Goal: Information Seeking & Learning: Learn about a topic

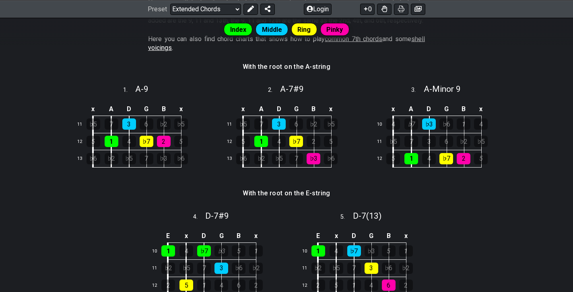
scroll to position [224, 0]
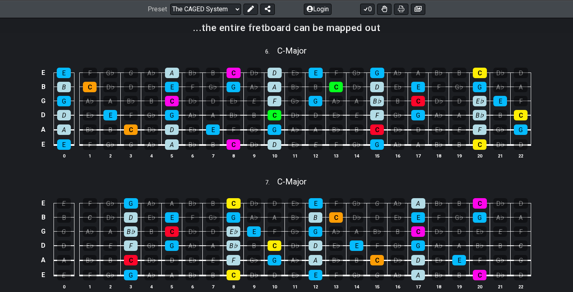
scroll to position [545, 0]
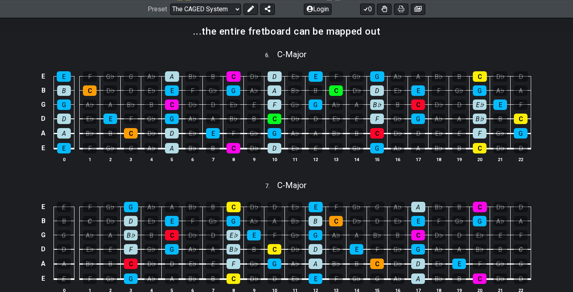
select select "/3nps-caged-shapes"
select select "A"
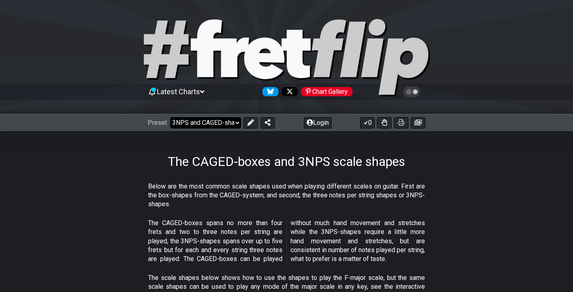
select select "/guitar-scales"
select select "C"
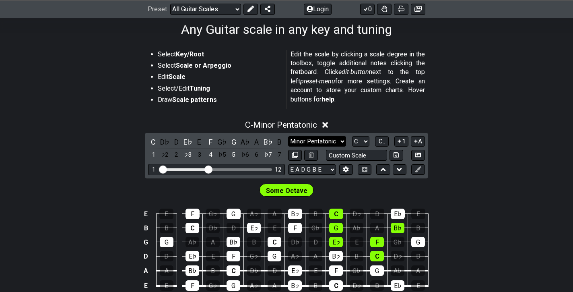
scroll to position [136, 0]
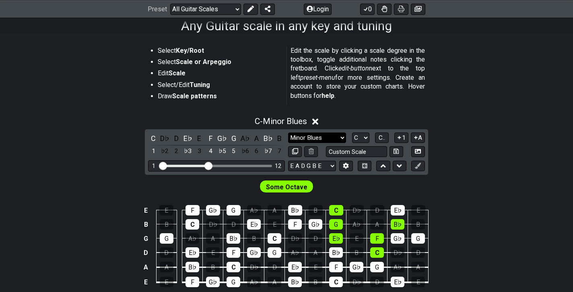
select select "Minor Pentatonic"
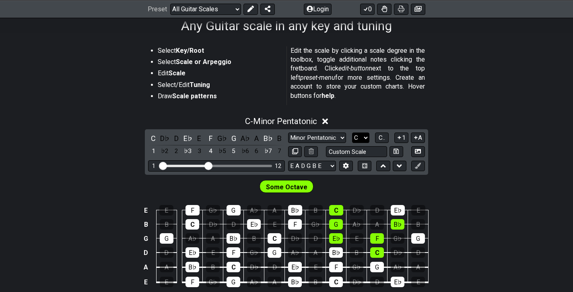
select select "A"
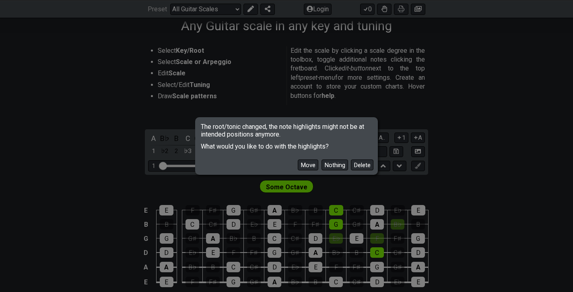
click at [314, 171] on div "Move Nothing Delete" at bounding box center [286, 161] width 180 height 23
click at [310, 164] on button "Move" at bounding box center [308, 164] width 21 height 11
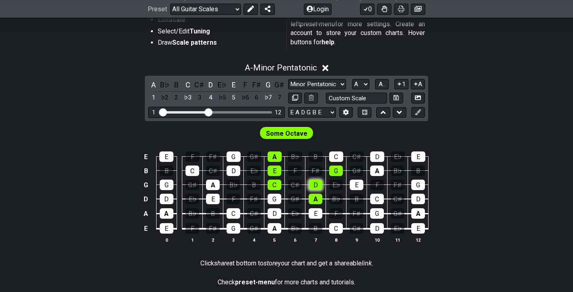
scroll to position [190, 0]
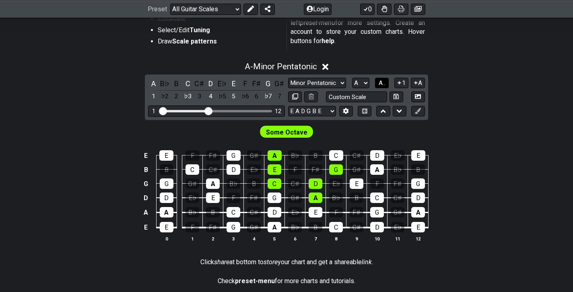
click at [385, 83] on span "A.." at bounding box center [382, 82] width 6 height 7
click at [385, 84] on span "1..7" at bounding box center [382, 82] width 10 height 7
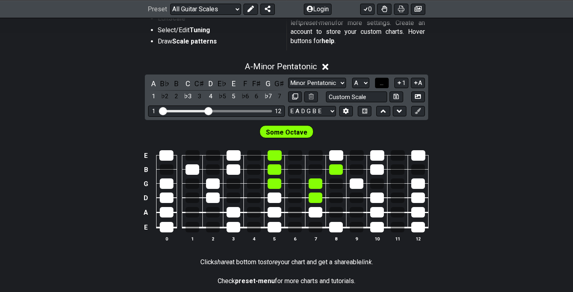
click at [383, 84] on span "..." at bounding box center [382, 82] width 4 height 7
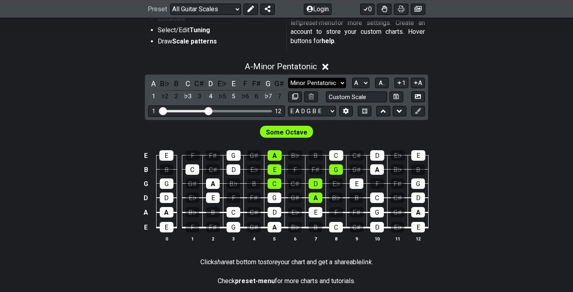
select select "Dorian"
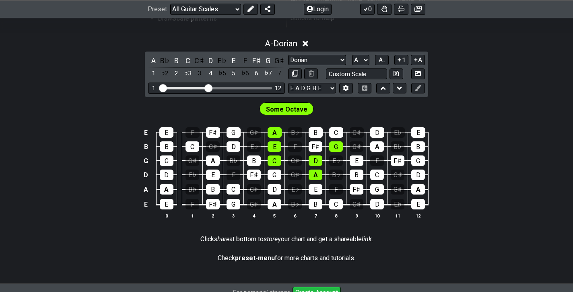
scroll to position [208, 0]
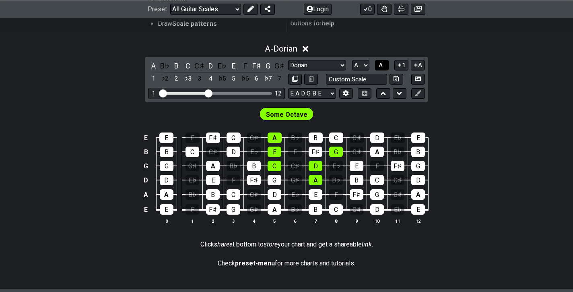
click at [387, 67] on button "A.." at bounding box center [382, 65] width 14 height 11
click at [383, 67] on span "1..7" at bounding box center [382, 65] width 10 height 7
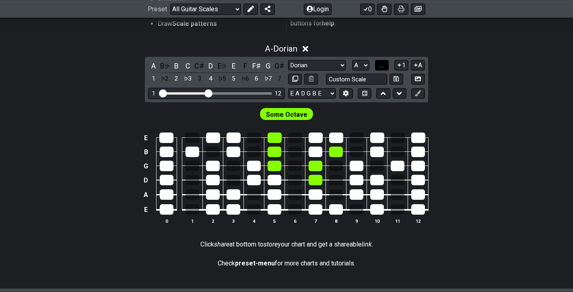
click at [383, 67] on span "..." at bounding box center [382, 65] width 4 height 7
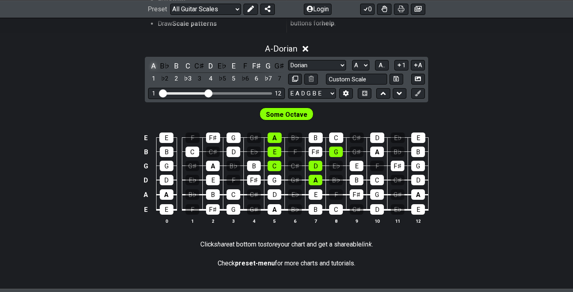
click at [154, 68] on div "A" at bounding box center [153, 65] width 10 height 11
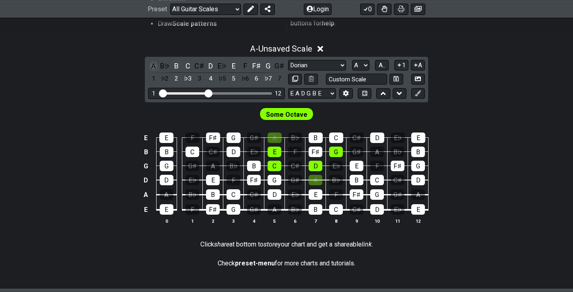
click at [154, 68] on div "A" at bounding box center [153, 65] width 10 height 11
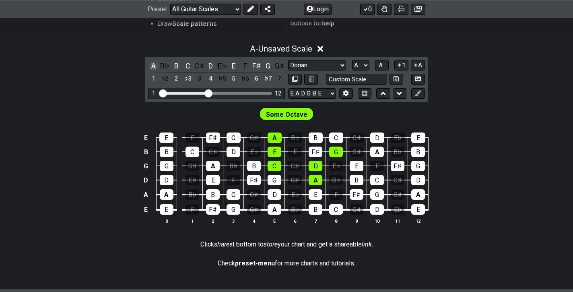
click at [154, 68] on div "A" at bounding box center [153, 65] width 10 height 11
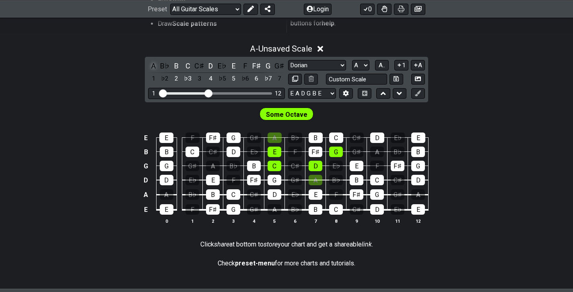
click at [154, 68] on div "A" at bounding box center [153, 65] width 10 height 11
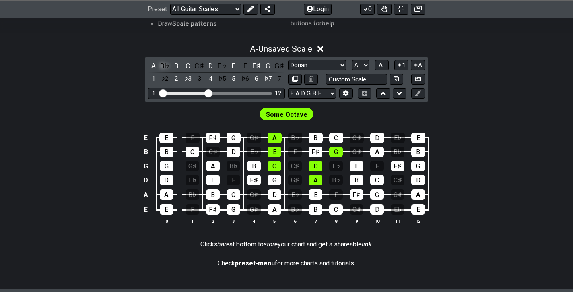
click at [167, 69] on div "B♭" at bounding box center [165, 65] width 10 height 11
click at [197, 65] on div "C♯" at bounding box center [199, 65] width 10 height 11
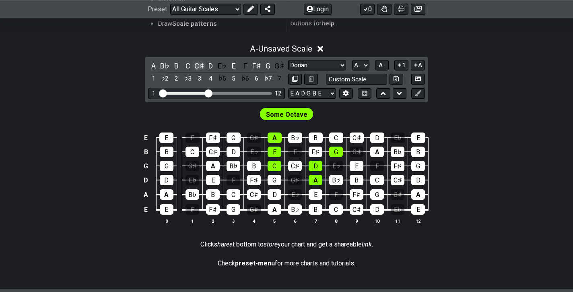
click at [197, 65] on div "C♯" at bounding box center [199, 65] width 10 height 11
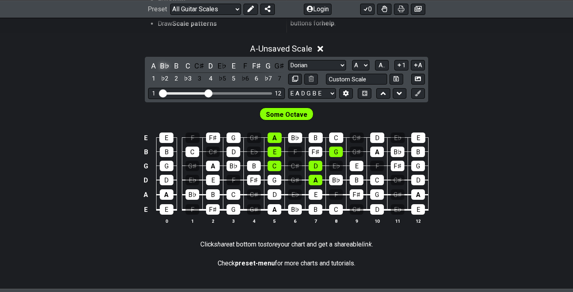
click at [166, 62] on div "B♭" at bounding box center [165, 65] width 10 height 11
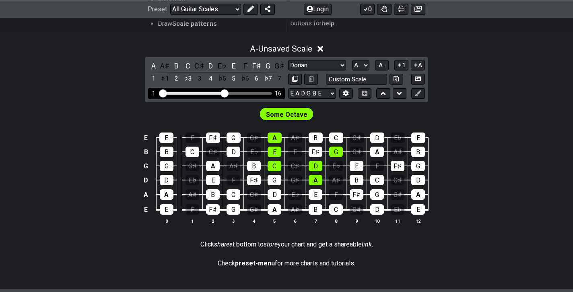
drag, startPoint x: 210, startPoint y: 93, endPoint x: 226, endPoint y: 94, distance: 16.5
click at [226, 93] on input "Visible fret range" at bounding box center [216, 93] width 114 height 0
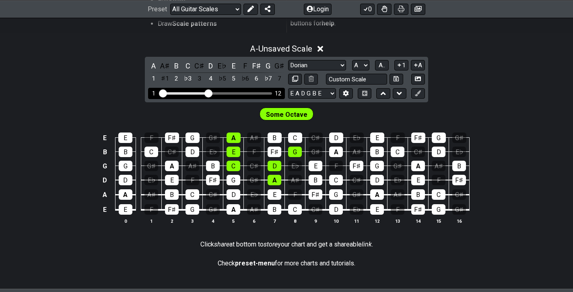
drag, startPoint x: 225, startPoint y: 93, endPoint x: 209, endPoint y: 92, distance: 16.5
click at [209, 93] on input "Visible fret range" at bounding box center [216, 93] width 114 height 0
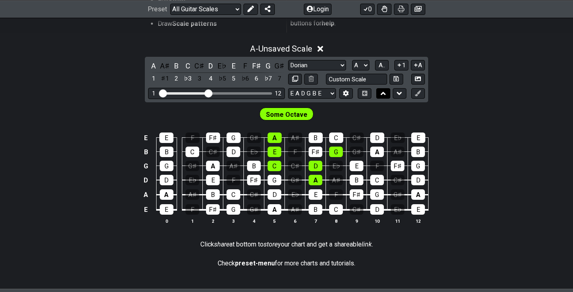
click at [383, 93] on icon at bounding box center [383, 93] width 5 height 3
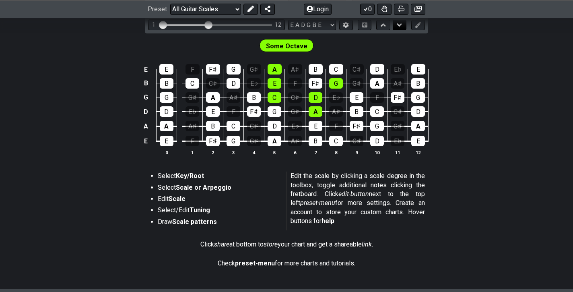
click at [396, 26] on button at bounding box center [400, 25] width 14 height 11
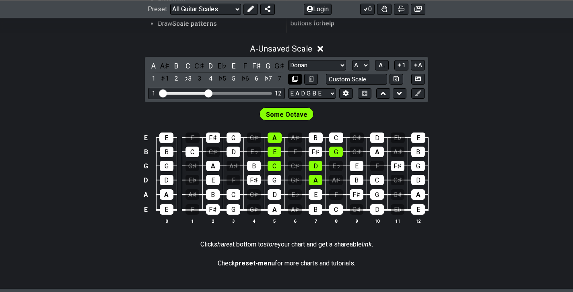
click at [297, 78] on button at bounding box center [295, 79] width 14 height 11
select select "Dorian"
select select "A"
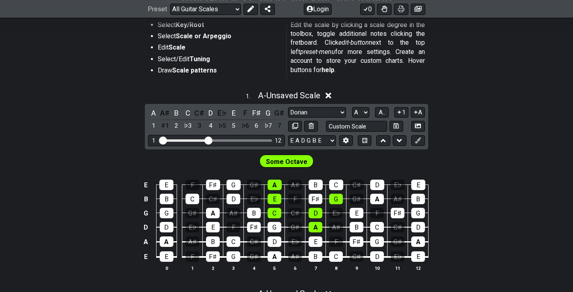
scroll to position [162, 0]
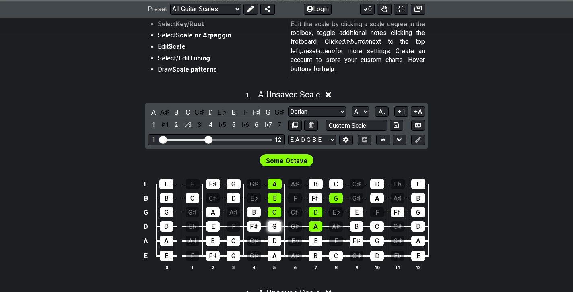
click at [272, 229] on div "G" at bounding box center [275, 226] width 14 height 10
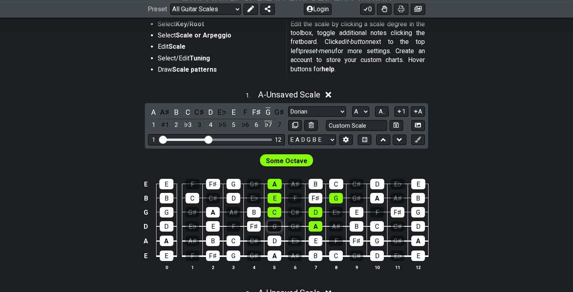
click at [272, 229] on div "G" at bounding box center [275, 226] width 14 height 10
click at [400, 113] on button "1" at bounding box center [401, 111] width 14 height 11
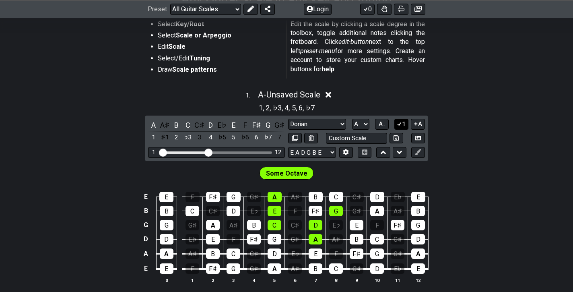
click at [402, 124] on button "1" at bounding box center [401, 124] width 14 height 11
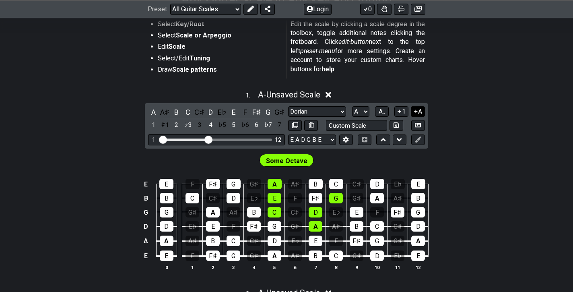
click at [417, 111] on icon at bounding box center [416, 111] width 8 height 6
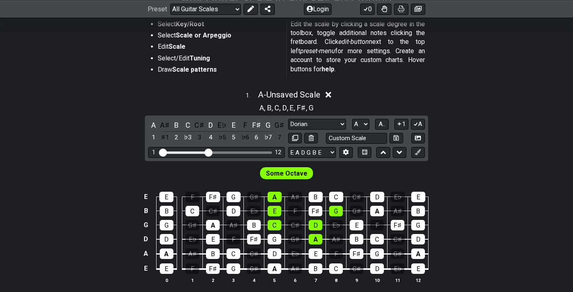
click at [417, 113] on div "1 . A - Unsaved Scale A , B , C , D , E , F♯ , G A A♯ B C C♯ D E♭ E F F♯ G G♯ 1…" at bounding box center [286, 189] width 573 height 209
click at [418, 124] on icon at bounding box center [416, 124] width 8 height 6
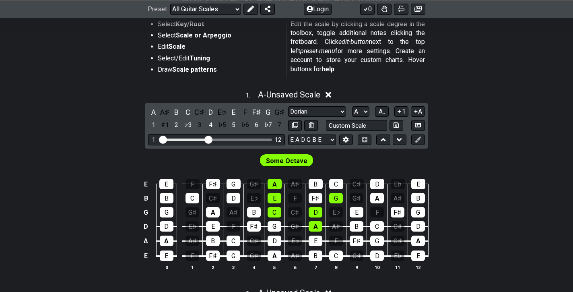
click at [345, 108] on div "Minor Pentatonic Root Minor Pentatonic Major Pentatonic Minor Blues Major Blues…" at bounding box center [356, 111] width 137 height 11
select select "Minor Blues"
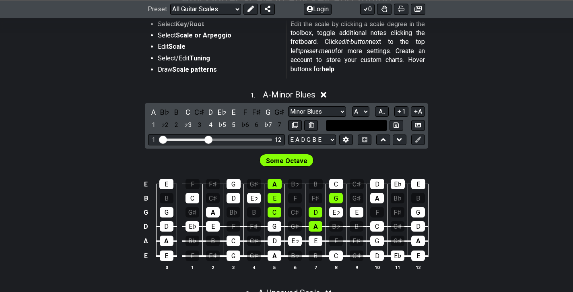
click at [365, 126] on input "text" at bounding box center [356, 125] width 61 height 11
click at [381, 126] on input "text" at bounding box center [356, 125] width 61 height 11
type input "Custom Scale"
click at [385, 110] on span "A.." at bounding box center [382, 111] width 6 height 7
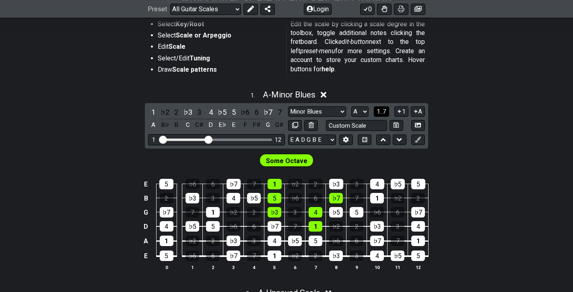
click at [386, 110] on span "1..7" at bounding box center [382, 111] width 10 height 7
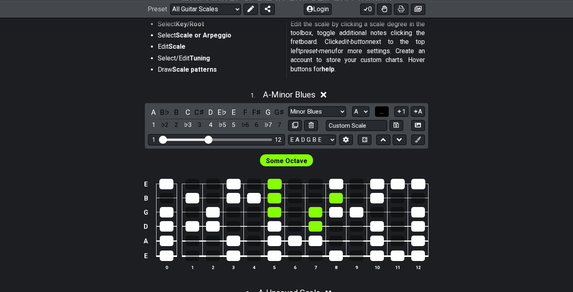
click at [381, 114] on span "..." at bounding box center [382, 111] width 4 height 7
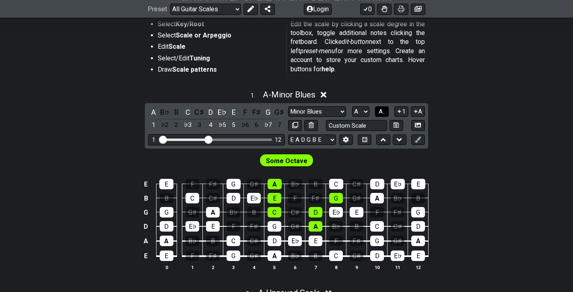
click at [381, 114] on span "A.." at bounding box center [382, 111] width 6 height 7
click at [381, 114] on span "1..7" at bounding box center [382, 111] width 10 height 7
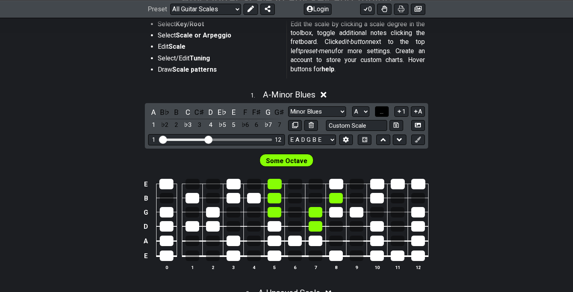
click at [387, 112] on button "..." at bounding box center [382, 111] width 14 height 11
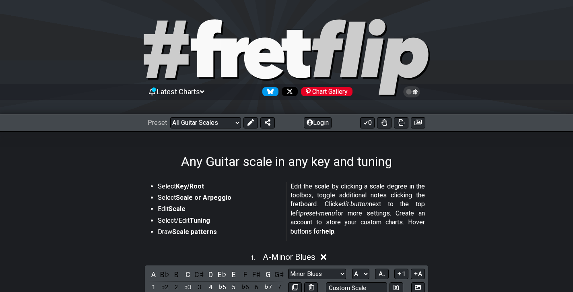
scroll to position [0, 0]
click at [241, 121] on div "Preset Welcome to #fretflip! Initial Preset Custom Preset Minor Pentatonic Majo…" at bounding box center [211, 122] width 127 height 11
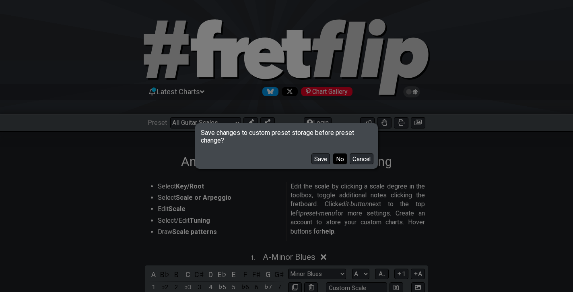
click at [338, 161] on button "No" at bounding box center [340, 158] width 14 height 11
select select "/the-7-modes"
